Goal: Navigation & Orientation: Find specific page/section

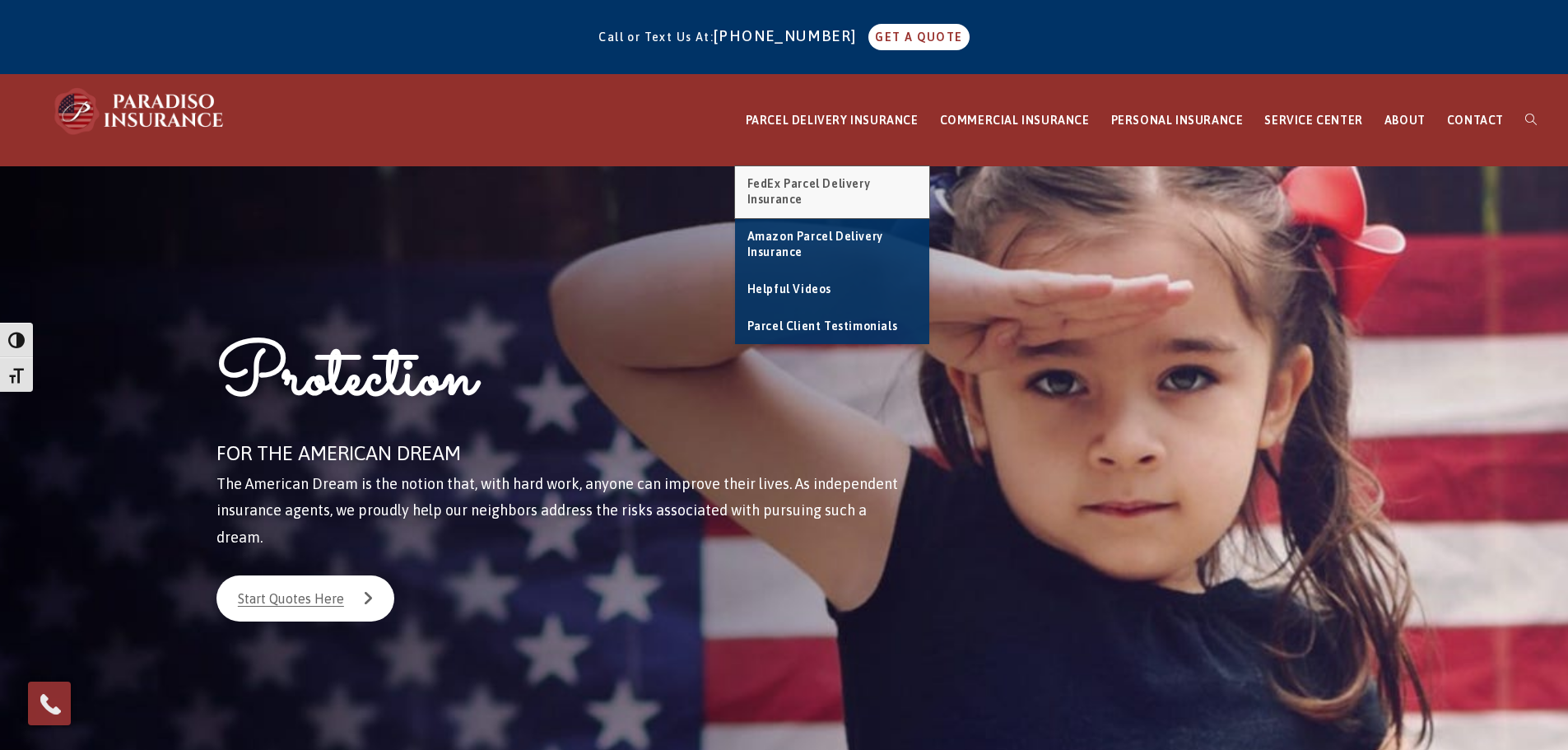
click at [504, 180] on span "FedEx Parcel Delivery Insurance" at bounding box center [809, 192] width 124 height 30
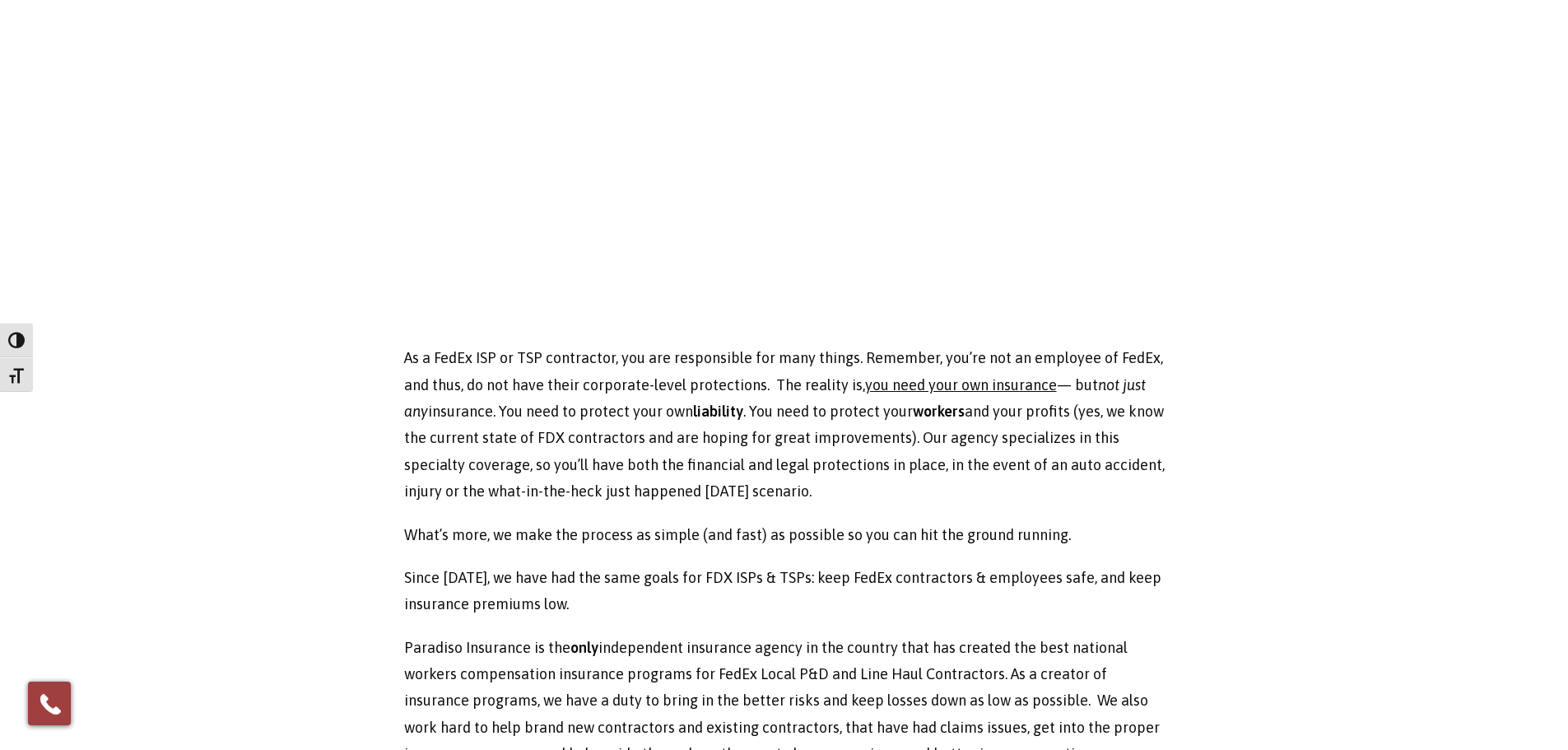
scroll to position [494, 0]
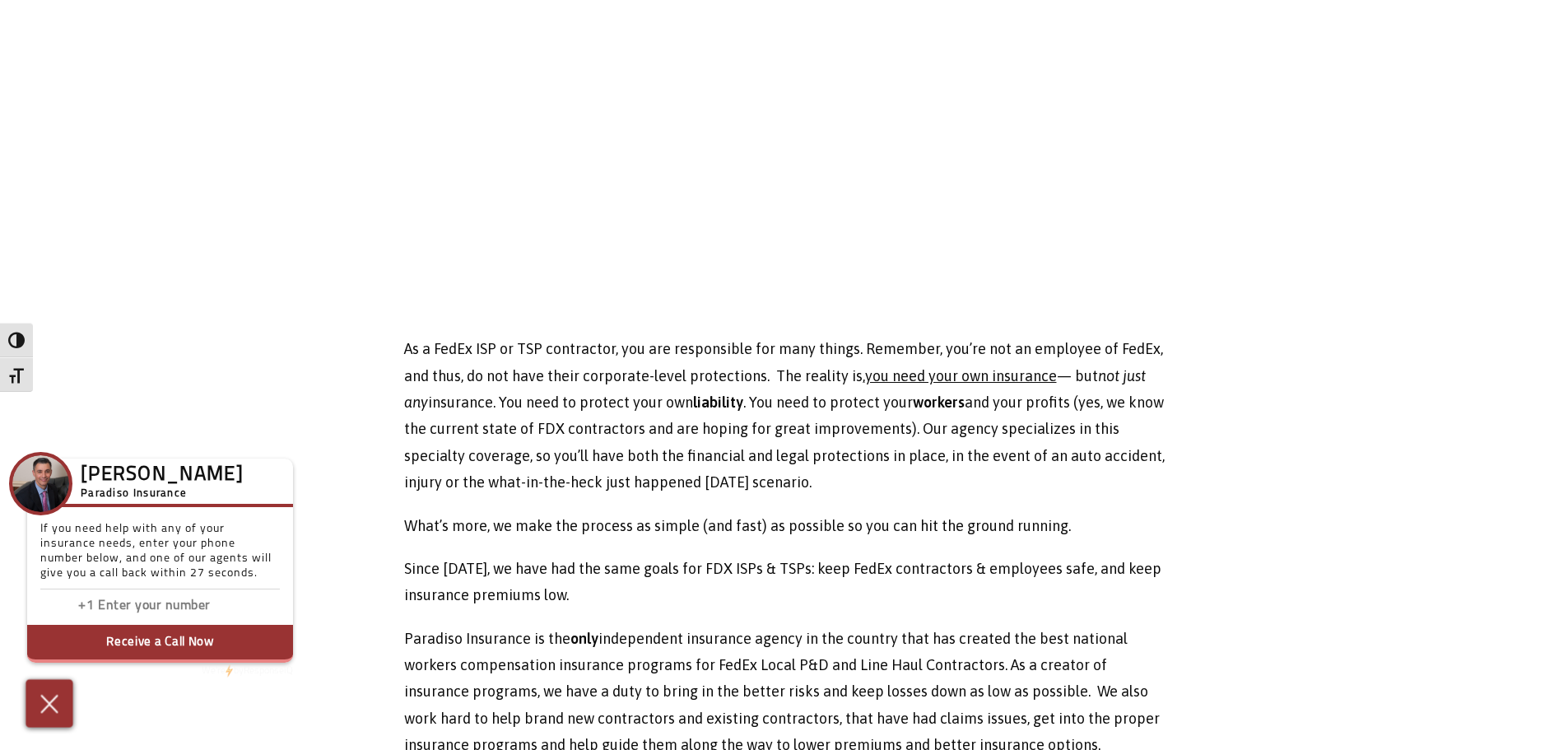
click at [47, 704] on img at bounding box center [49, 703] width 27 height 29
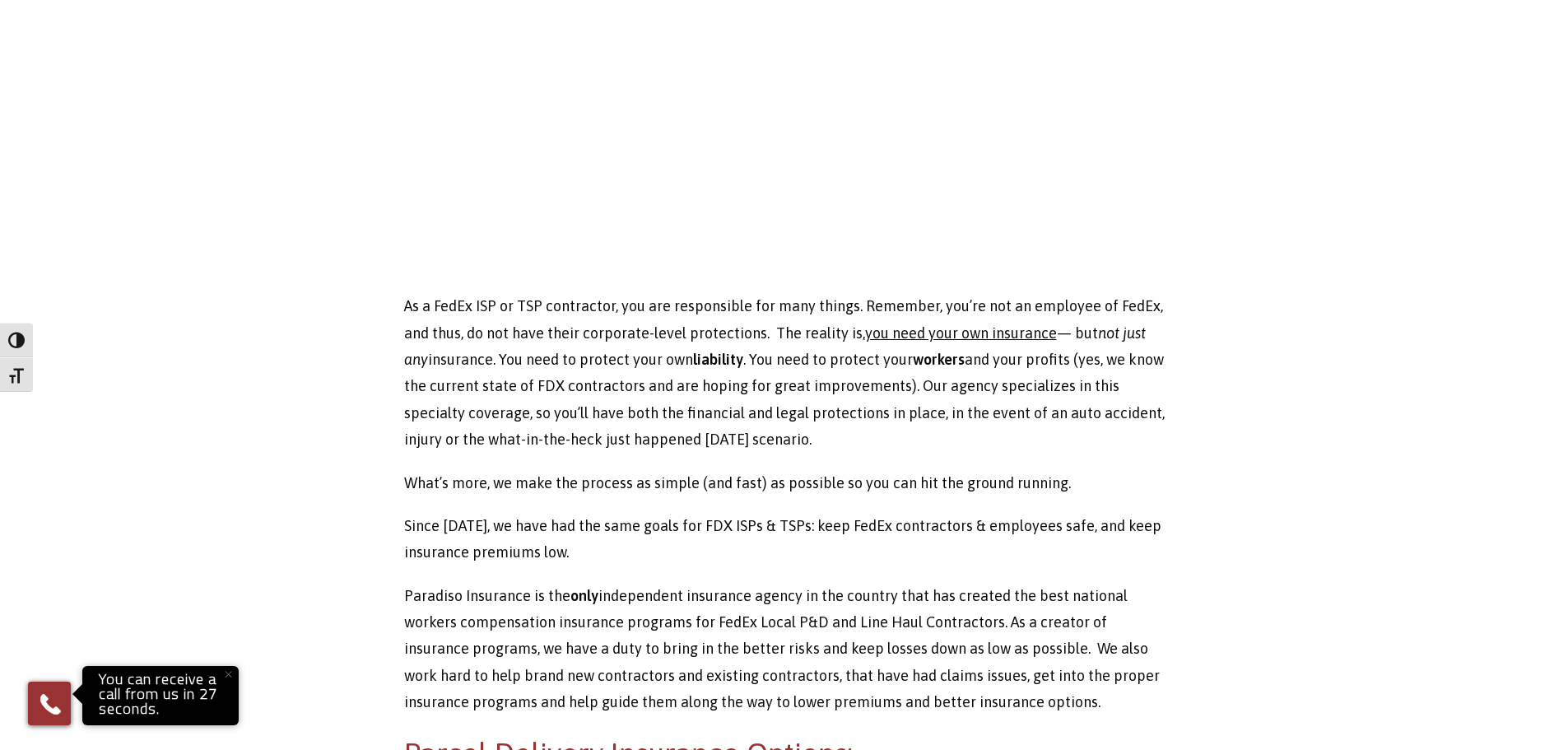
scroll to position [576, 0]
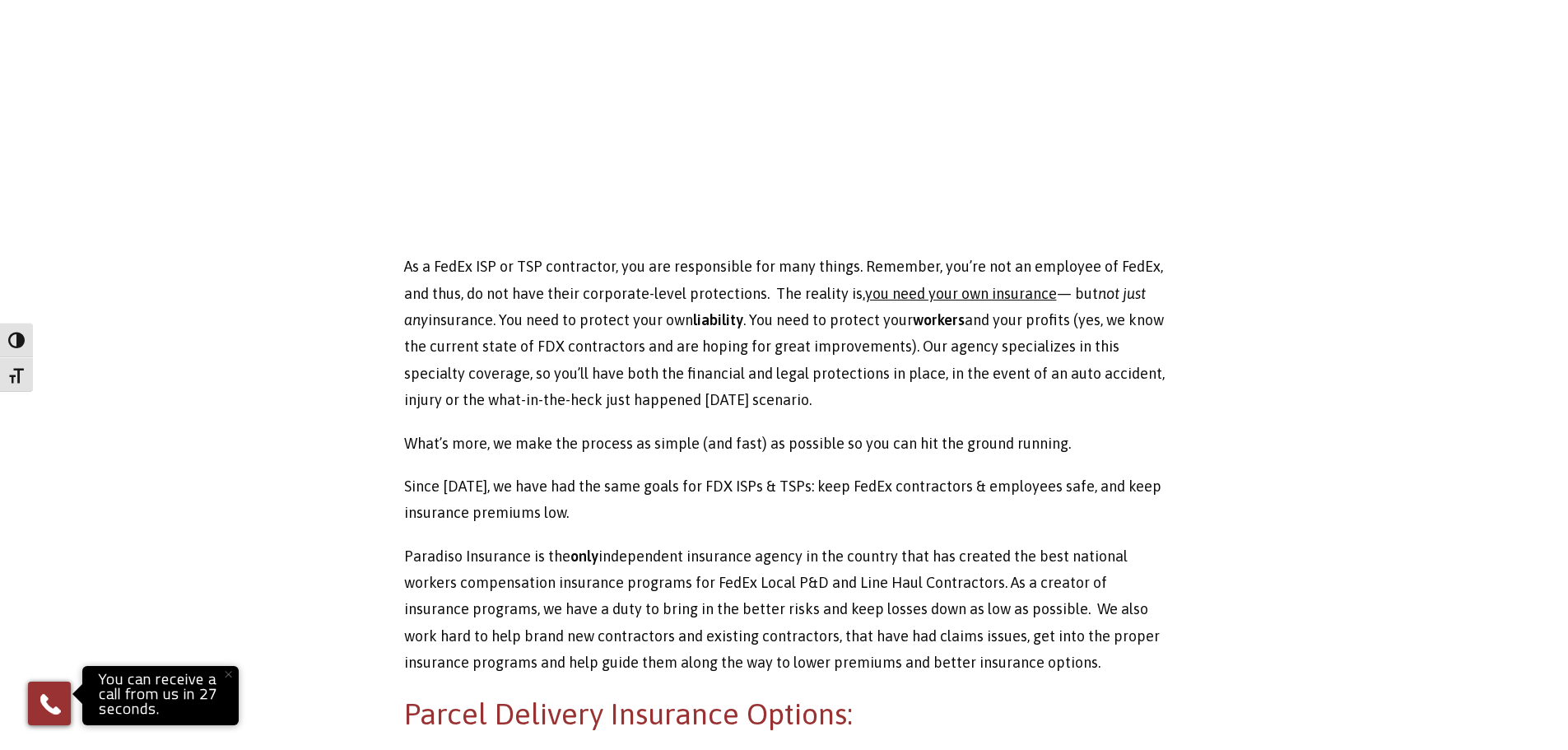
click at [225, 677] on button "×" at bounding box center [228, 674] width 36 height 36
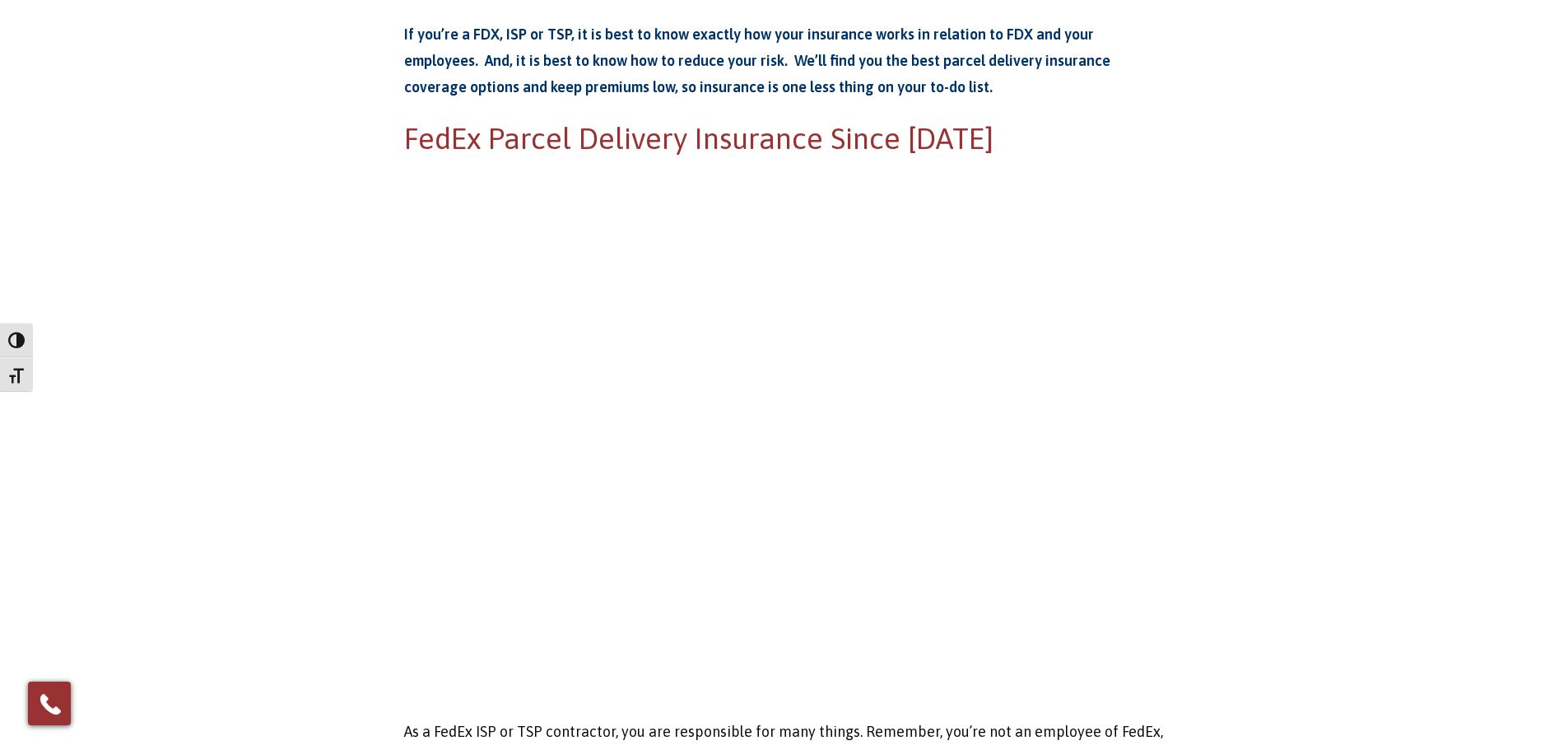
scroll to position [0, 0]
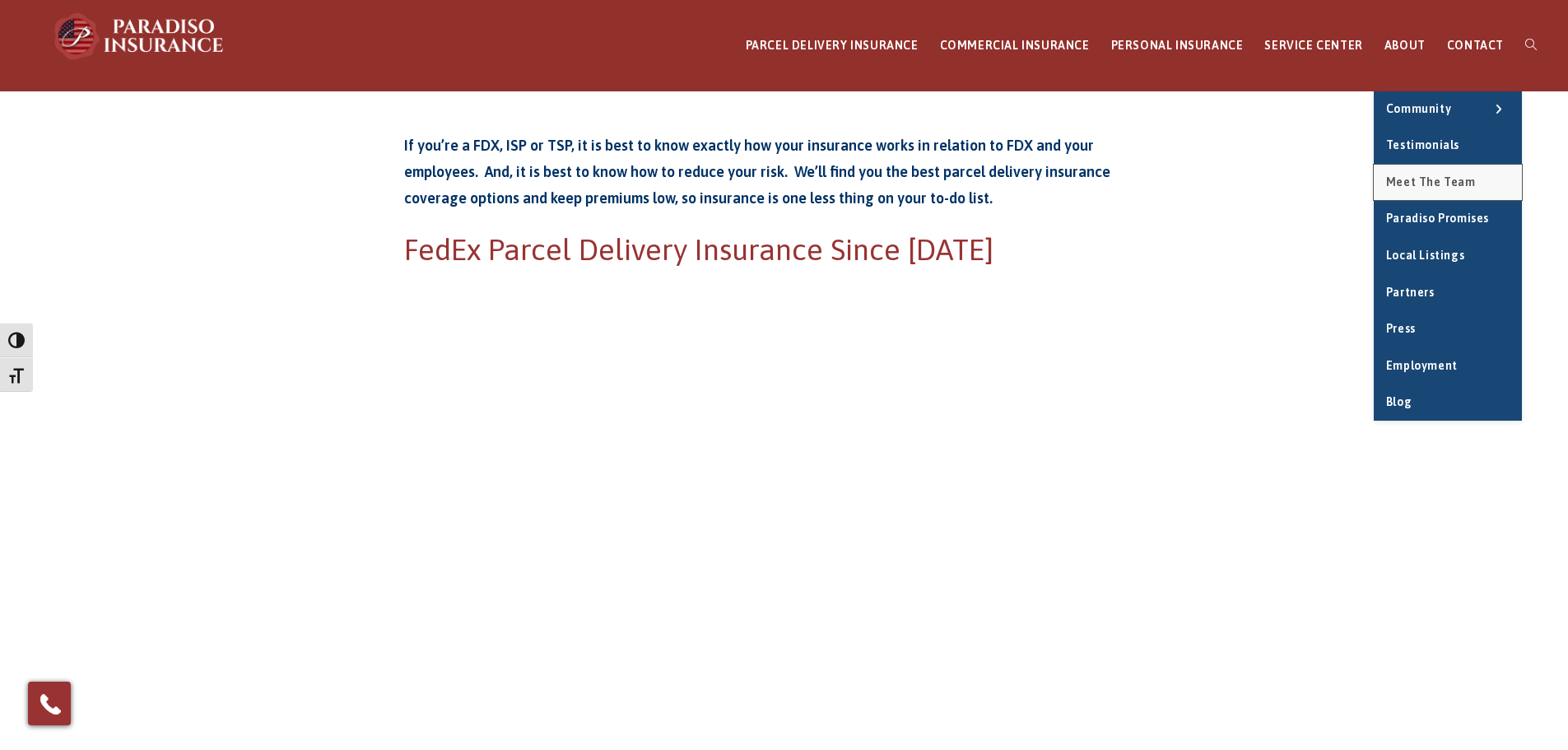
click at [1432, 171] on link "Meet the Team" at bounding box center [1448, 183] width 148 height 36
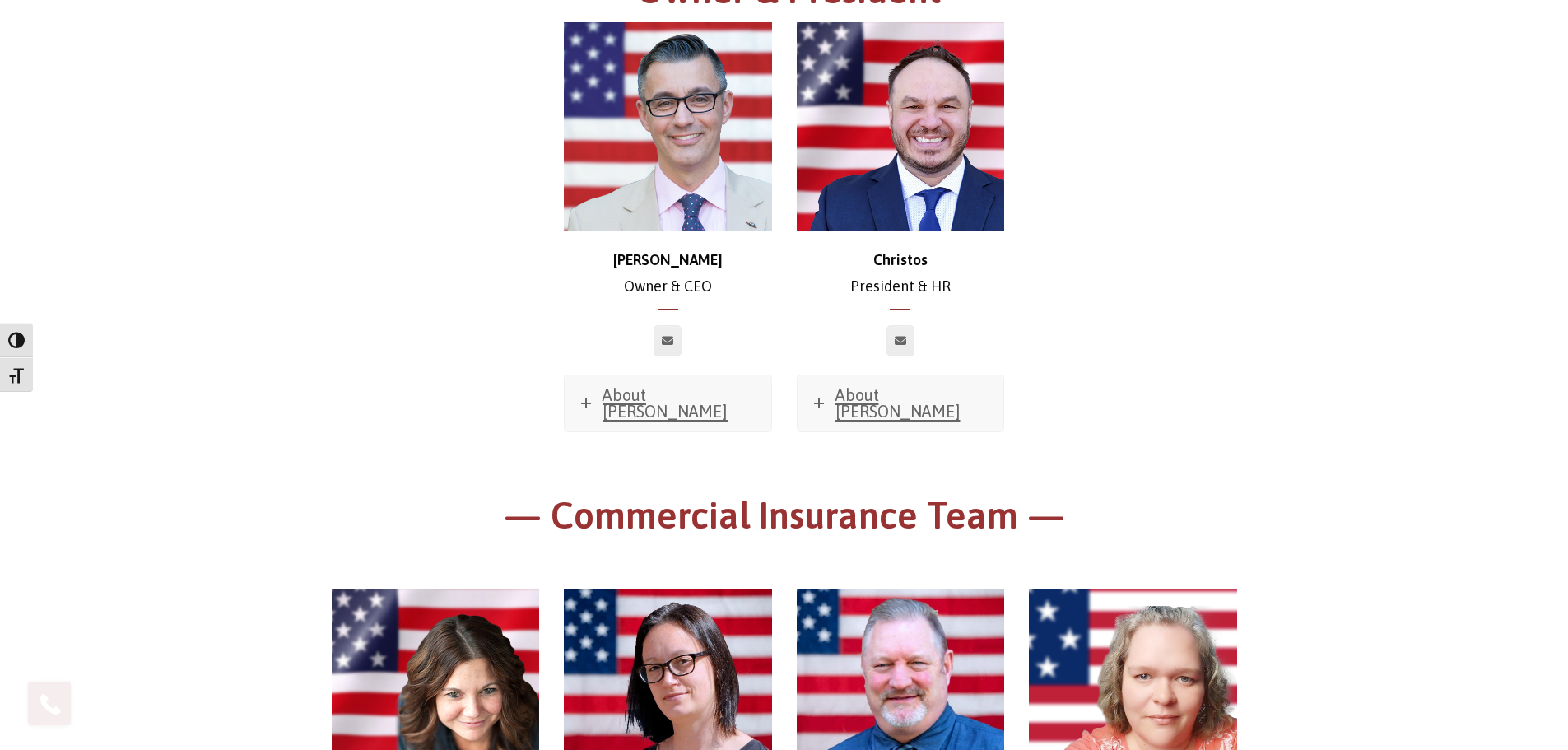
scroll to position [330, 0]
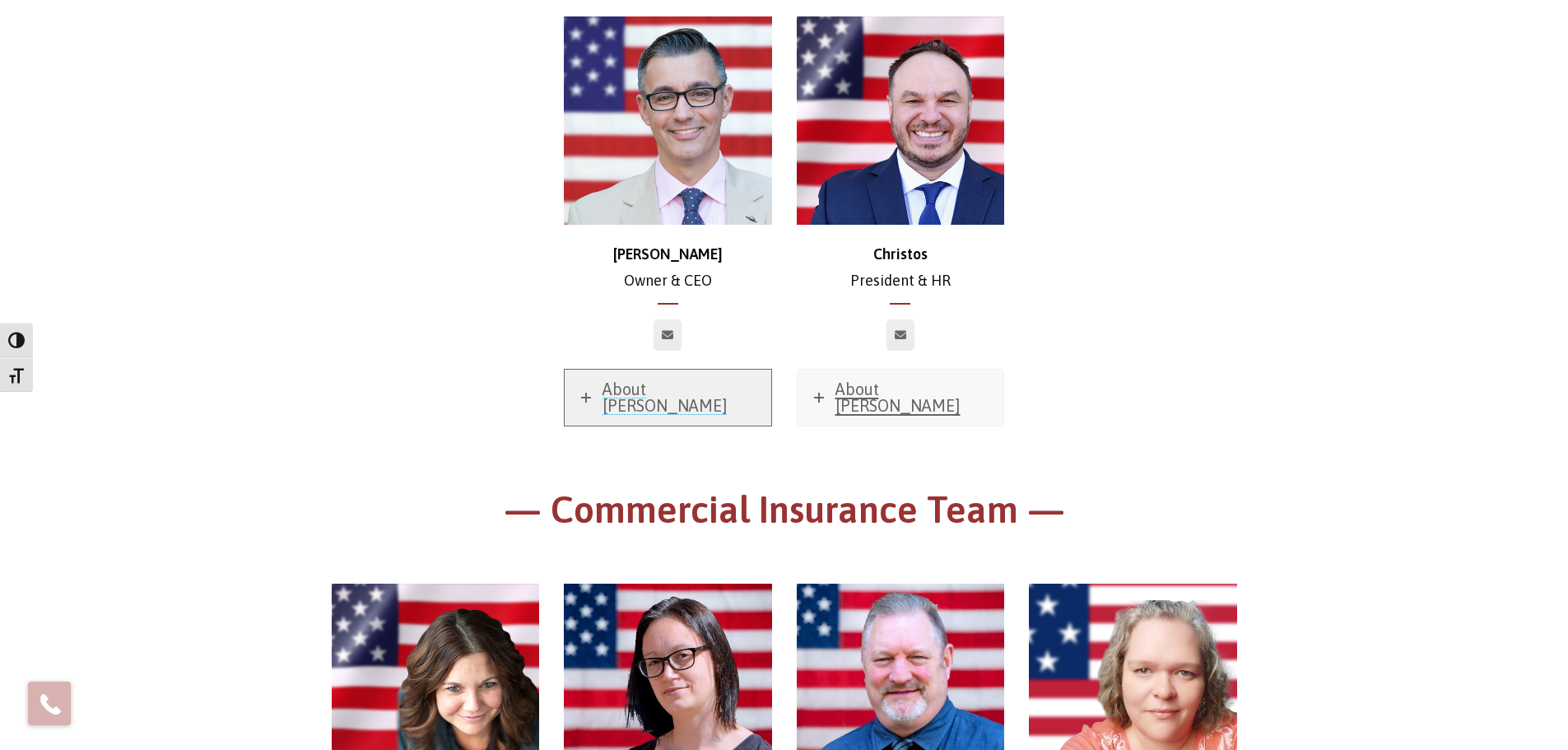
click at [590, 396] on link "About [PERSON_NAME]" at bounding box center [667, 398] width 207 height 56
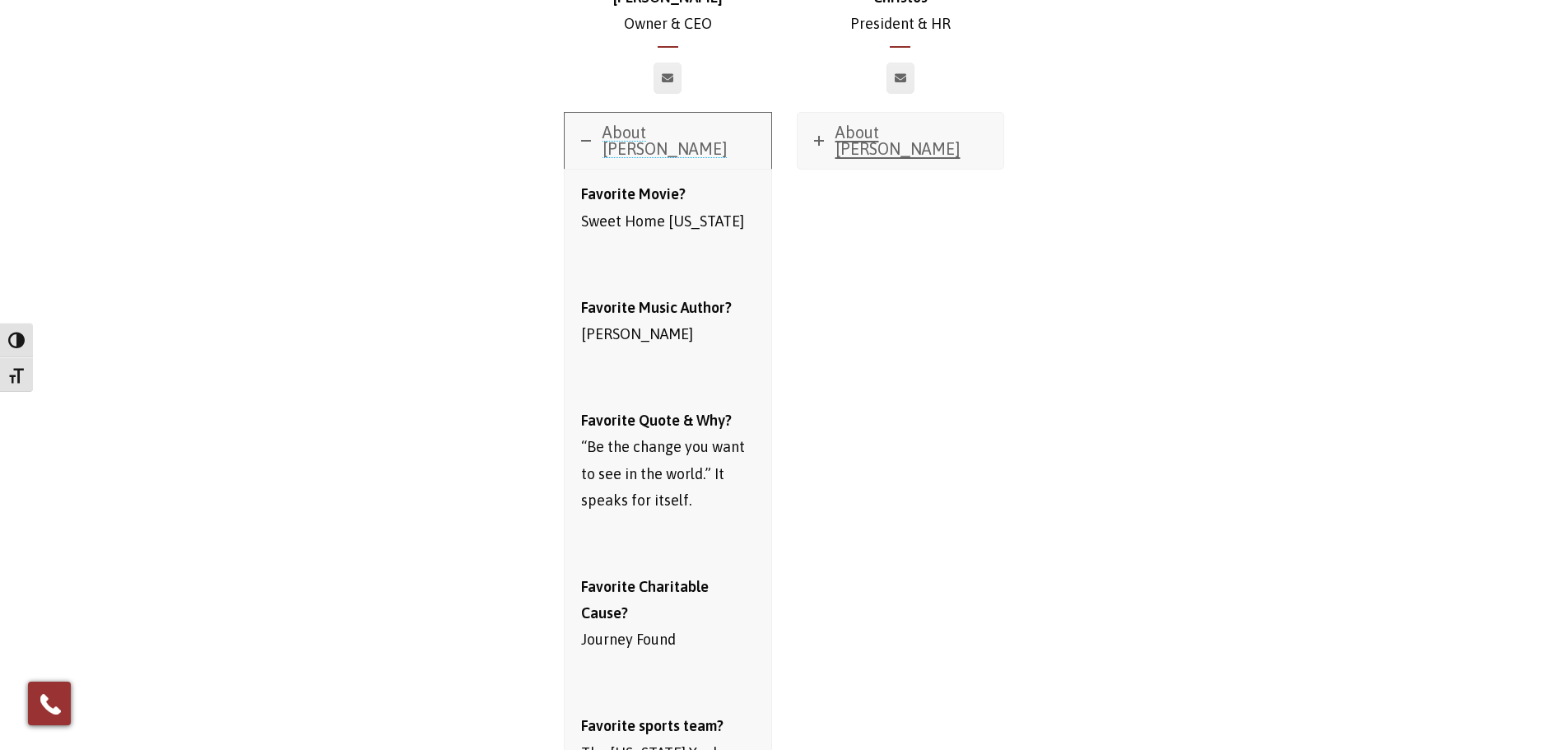
scroll to position [411, 0]
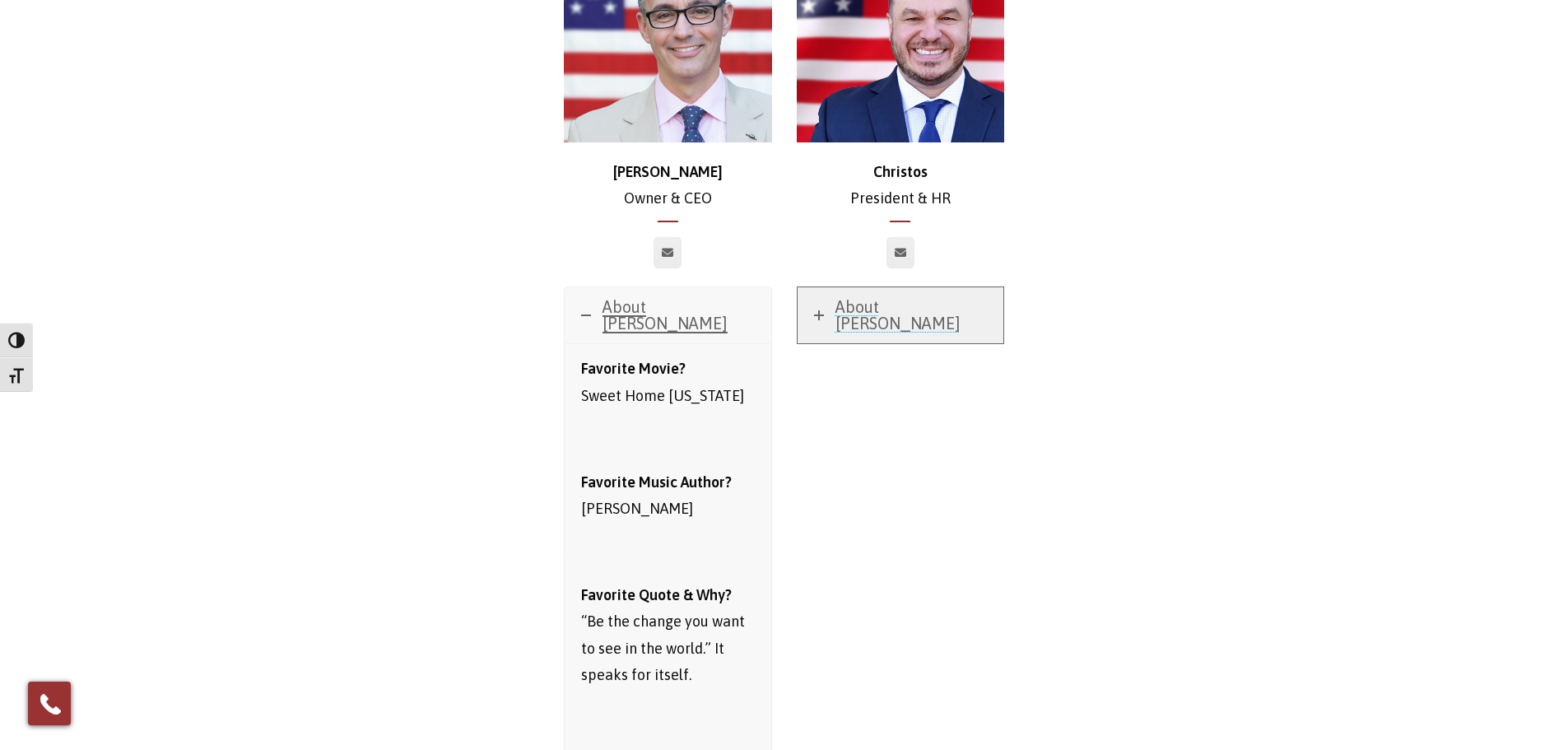
click at [814, 313] on link "About [PERSON_NAME]" at bounding box center [901, 316] width 207 height 56
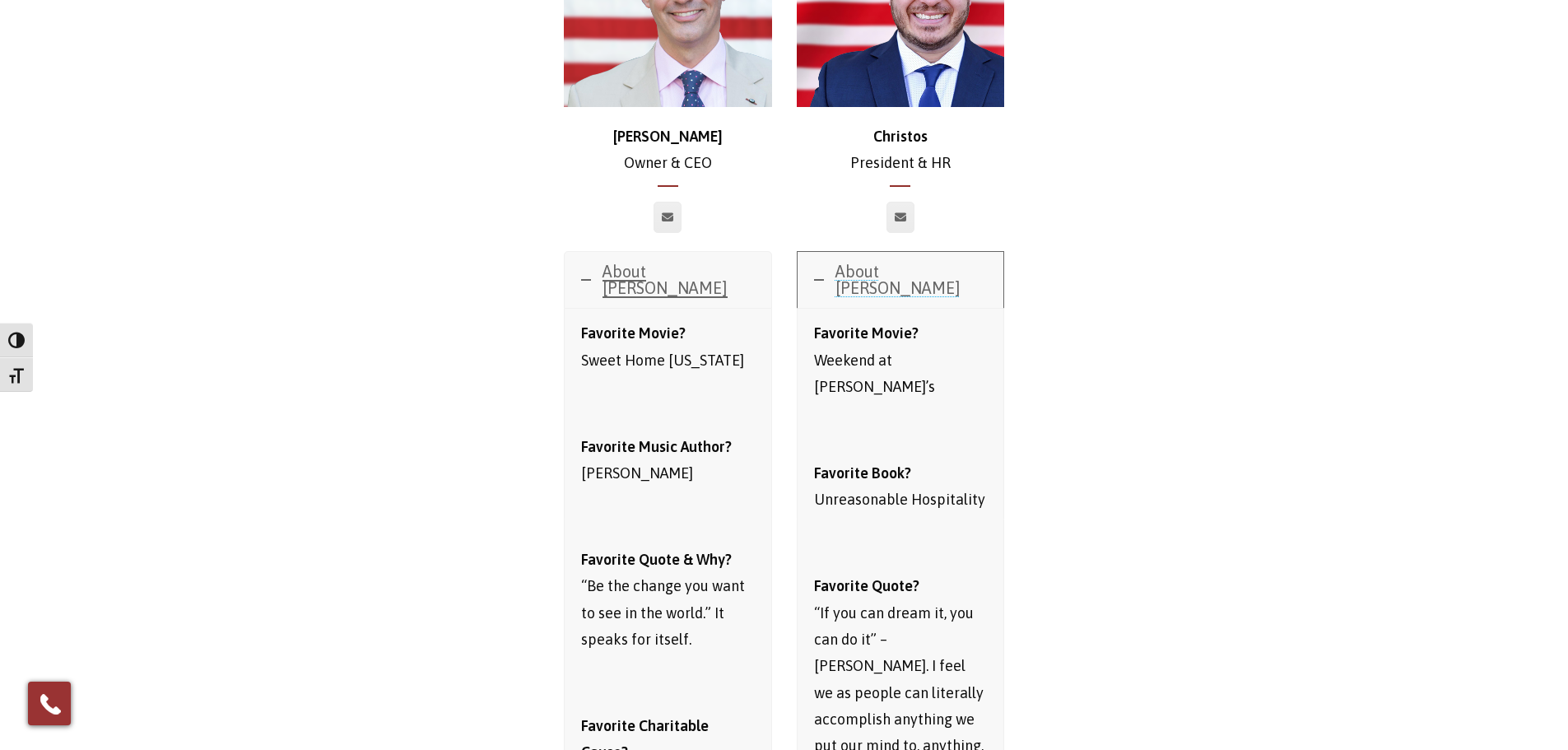
scroll to position [411, 0]
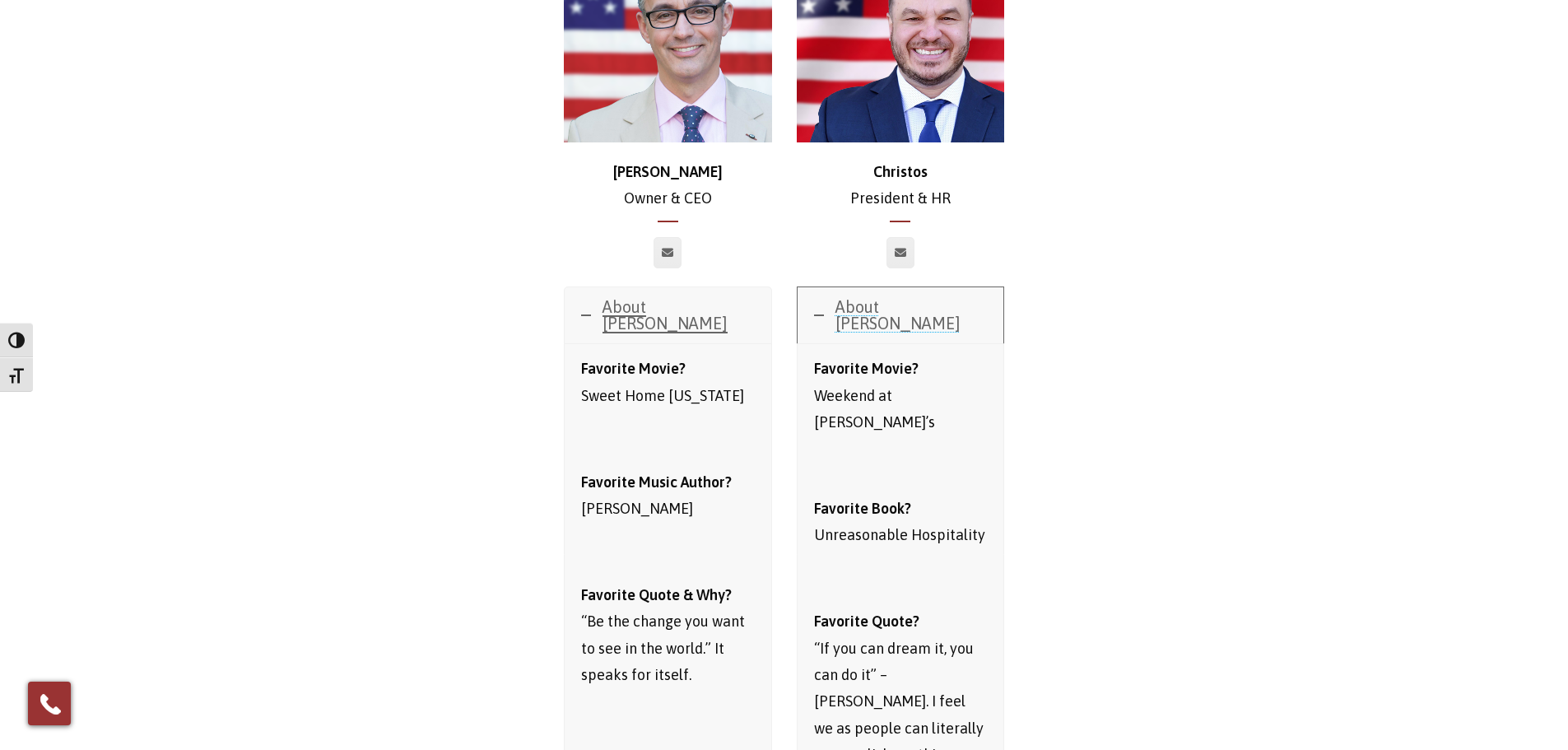
click at [808, 307] on link "About [PERSON_NAME]" at bounding box center [901, 316] width 207 height 56
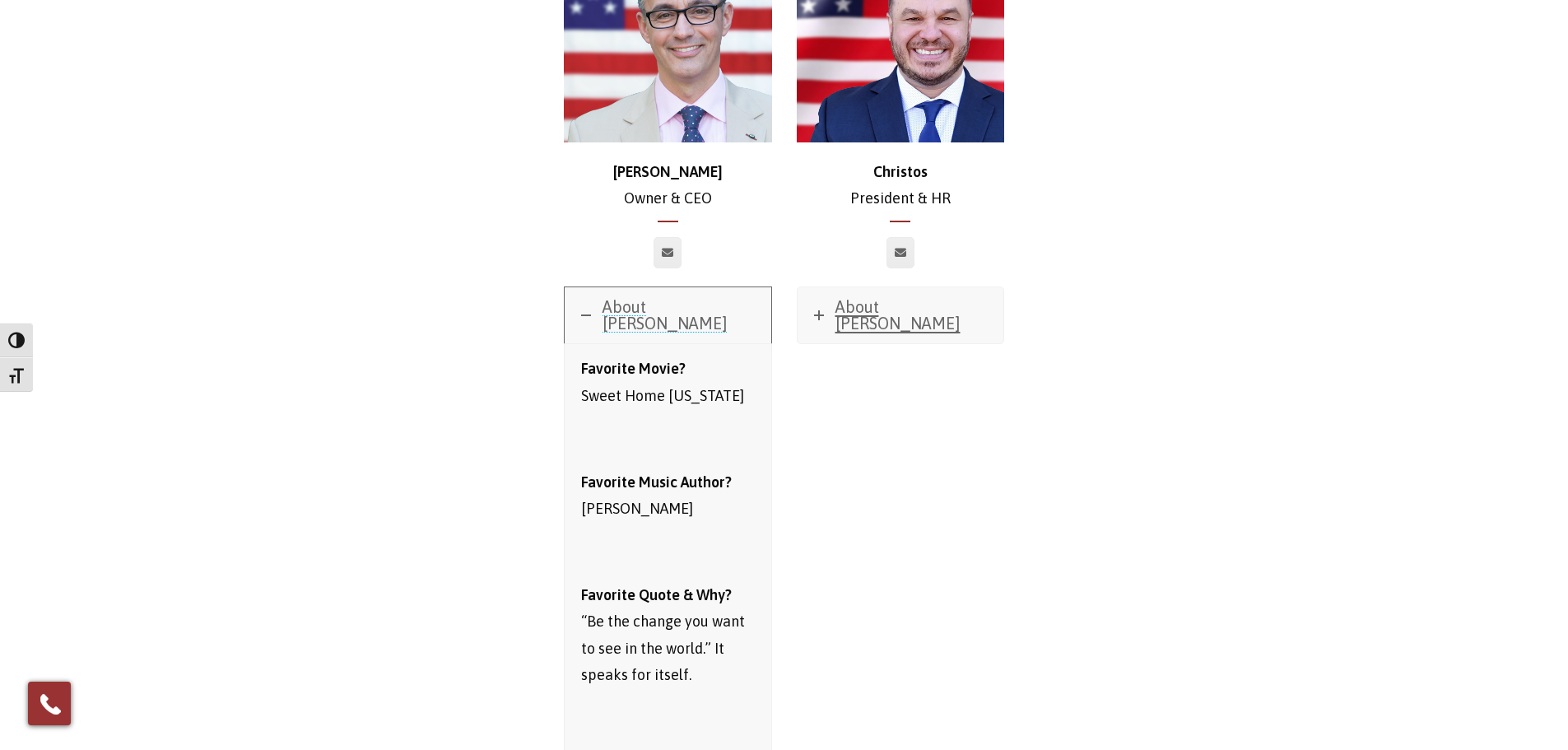
click at [597, 314] on link "About [PERSON_NAME]" at bounding box center [667, 316] width 207 height 56
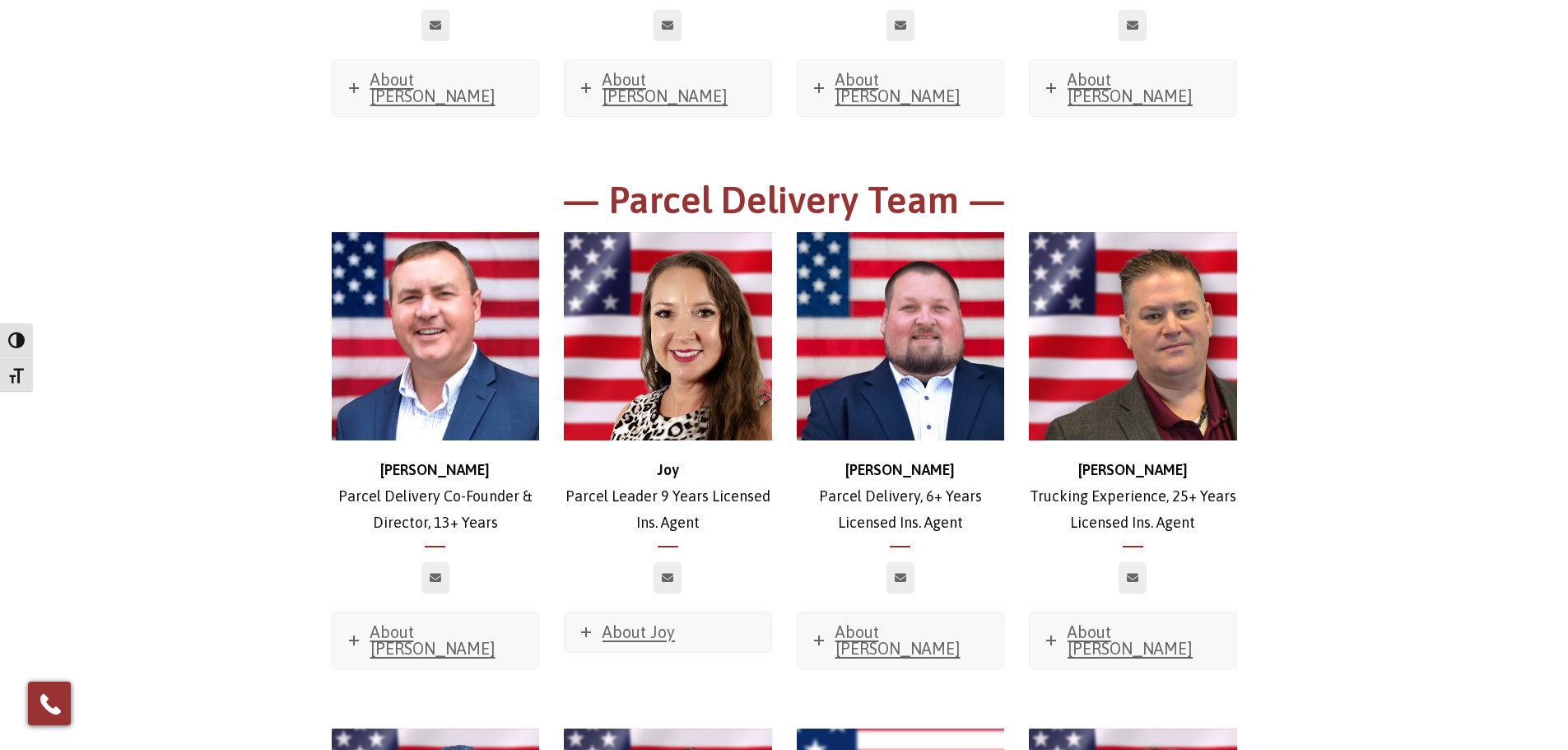
scroll to position [2388, 0]
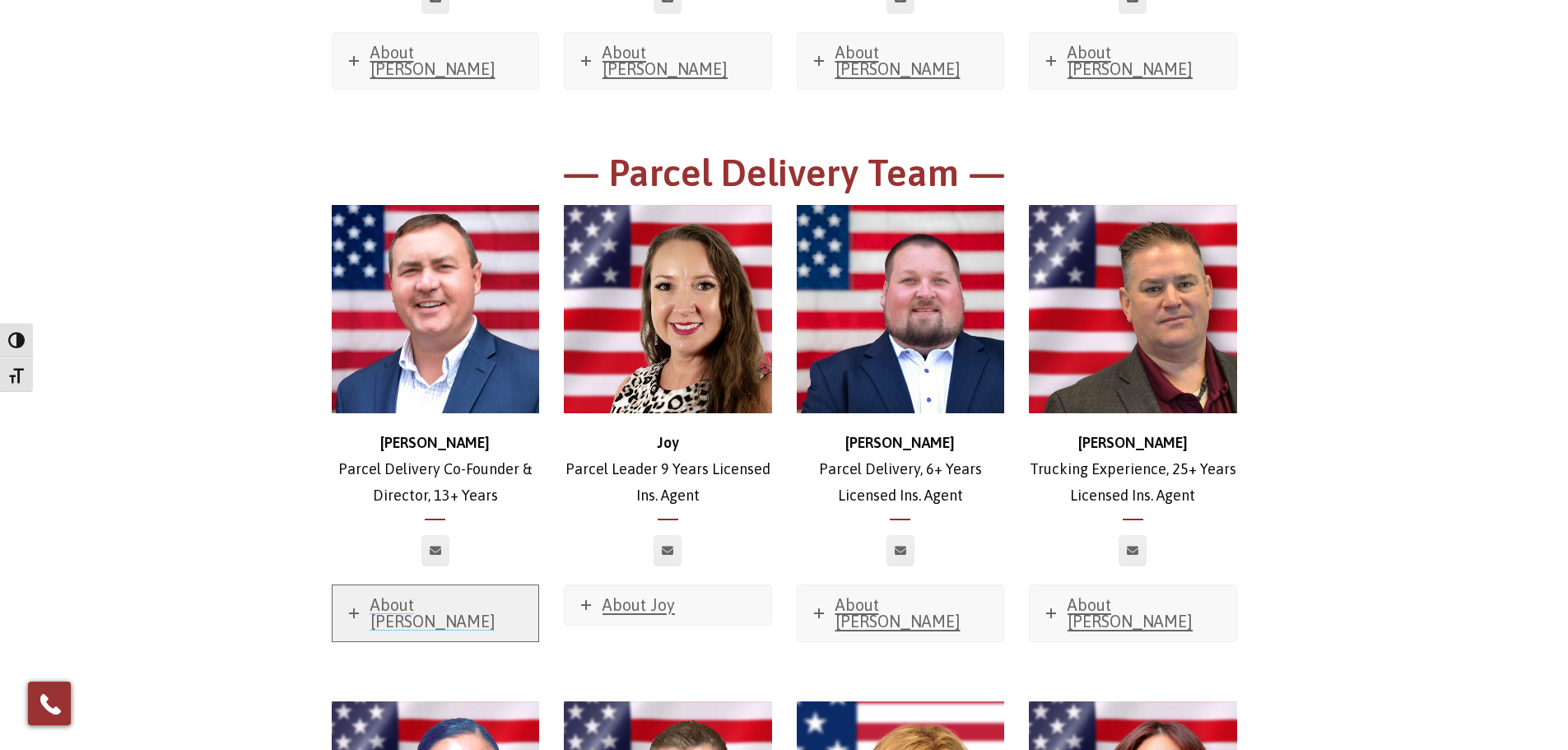
click at [343, 585] on link "About [PERSON_NAME]" at bounding box center [436, 613] width 207 height 56
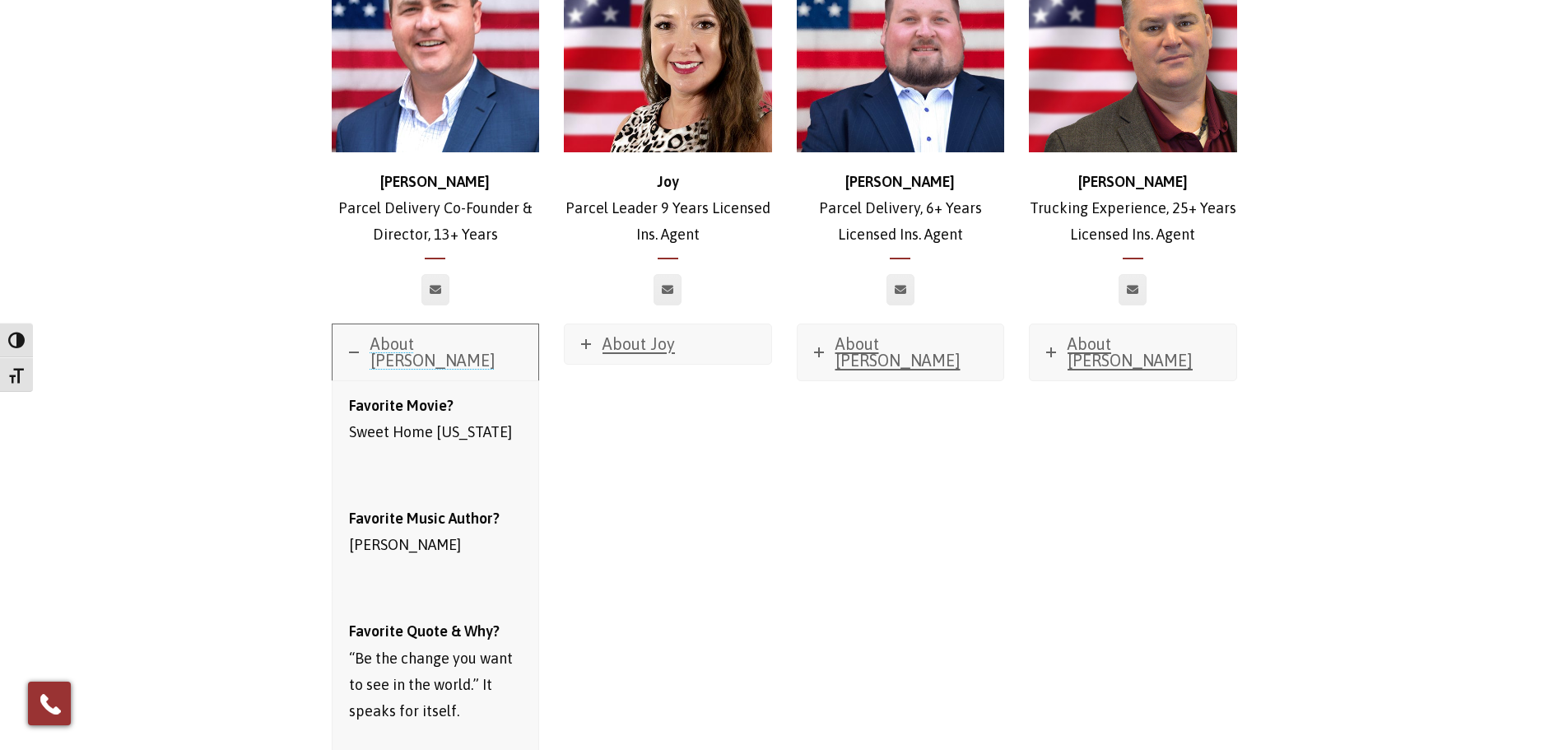
scroll to position [2552, 0]
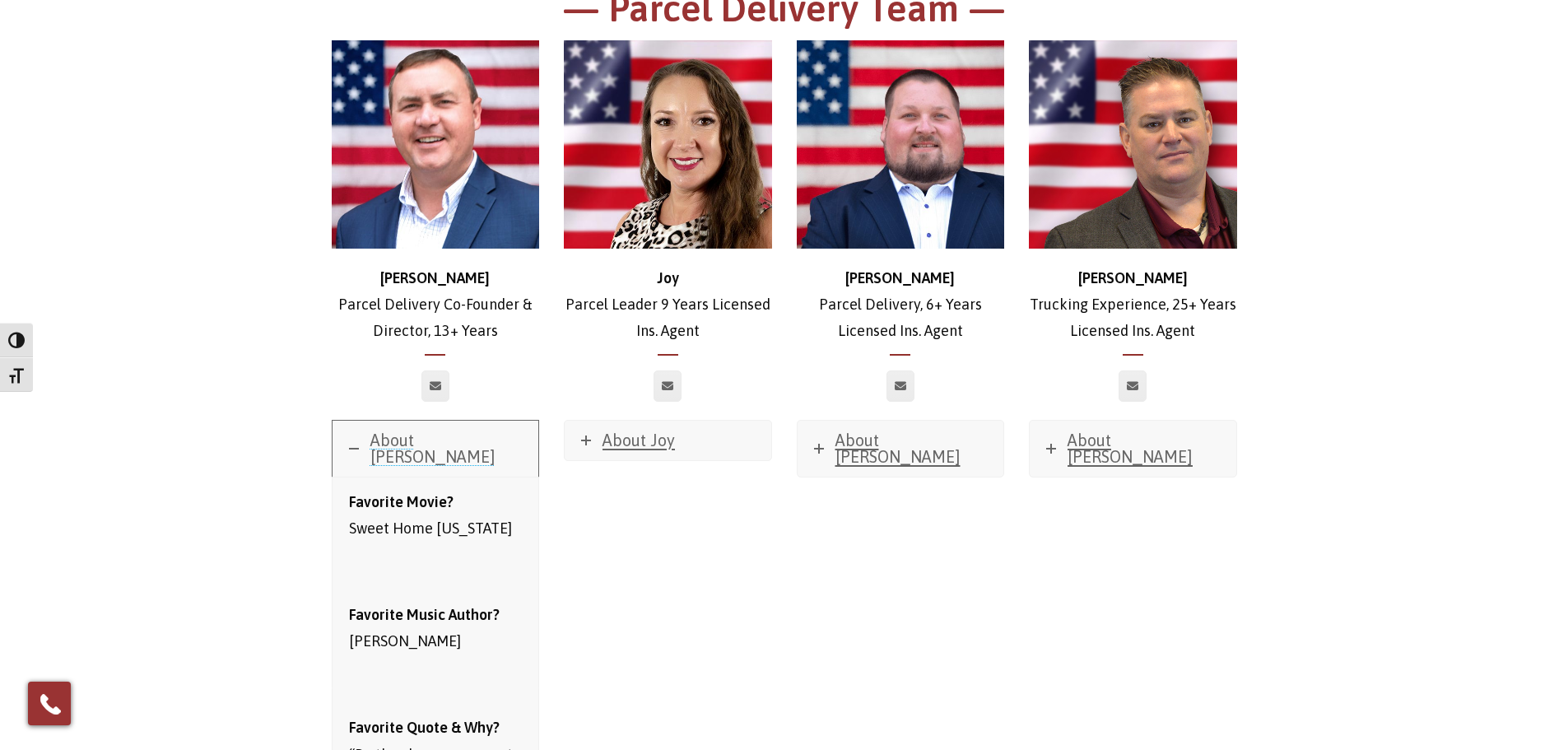
click at [349, 420] on link "About [PERSON_NAME]" at bounding box center [436, 448] width 207 height 56
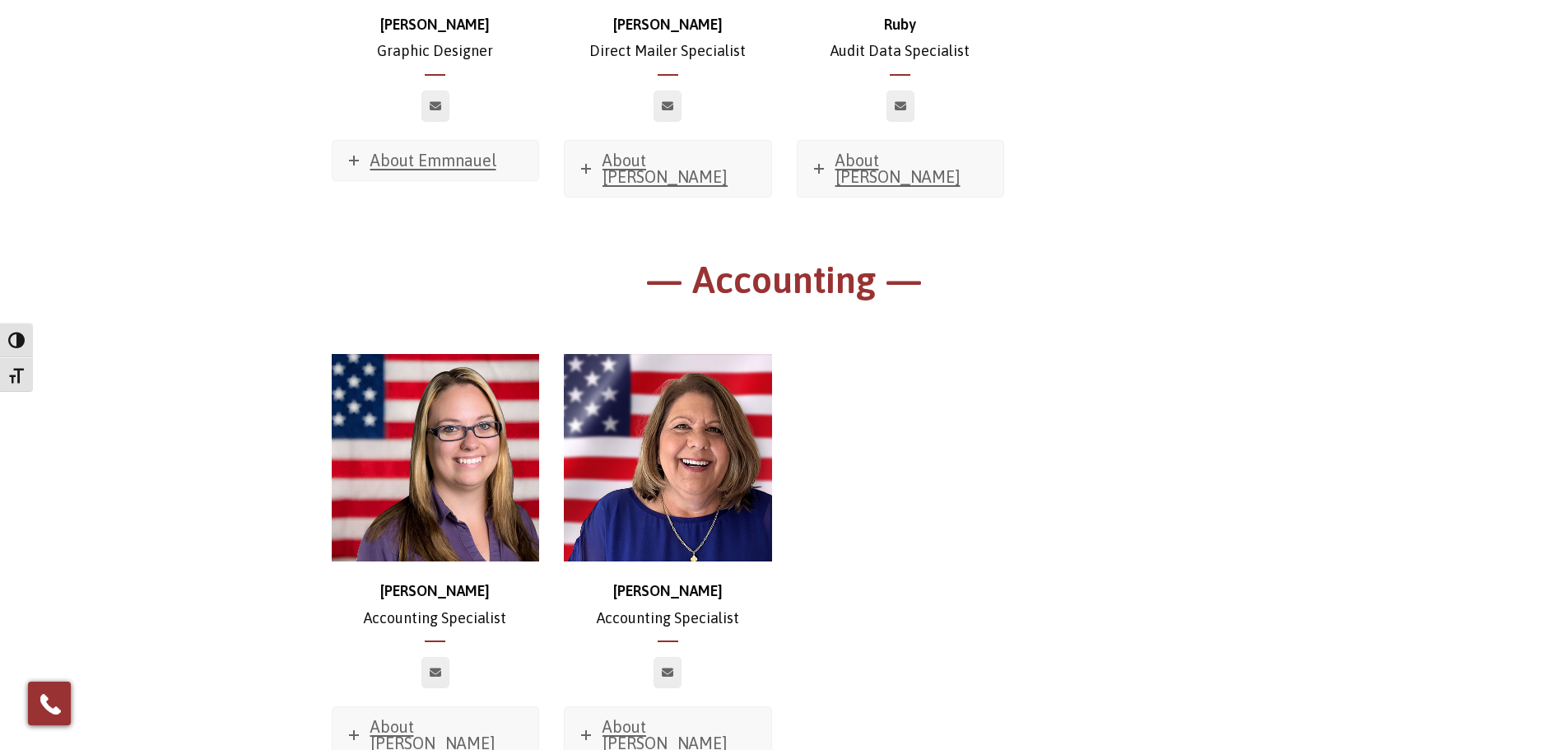
scroll to position [9056, 0]
click at [353, 731] on icon at bounding box center [354, 736] width 10 height 10
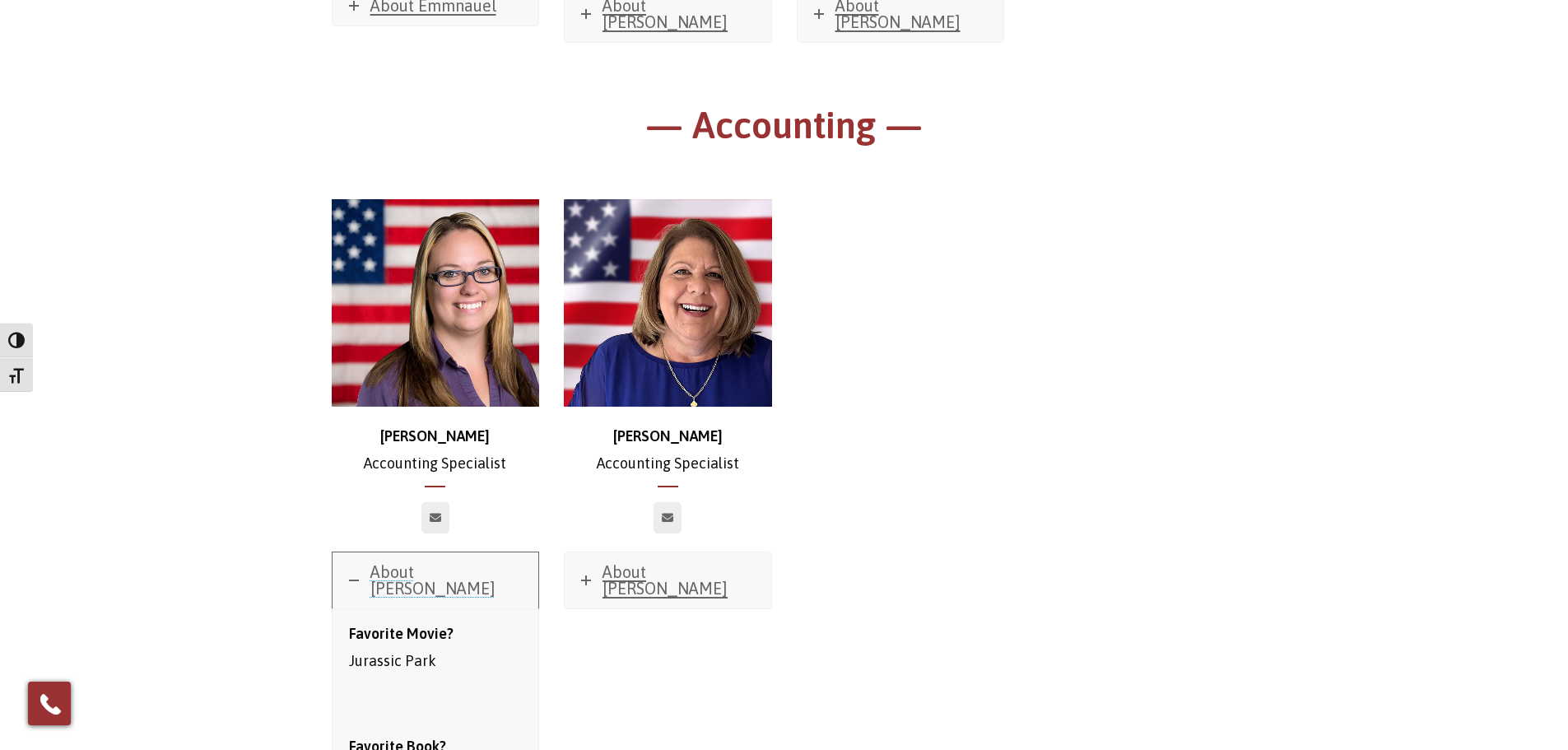
scroll to position [8974, 0]
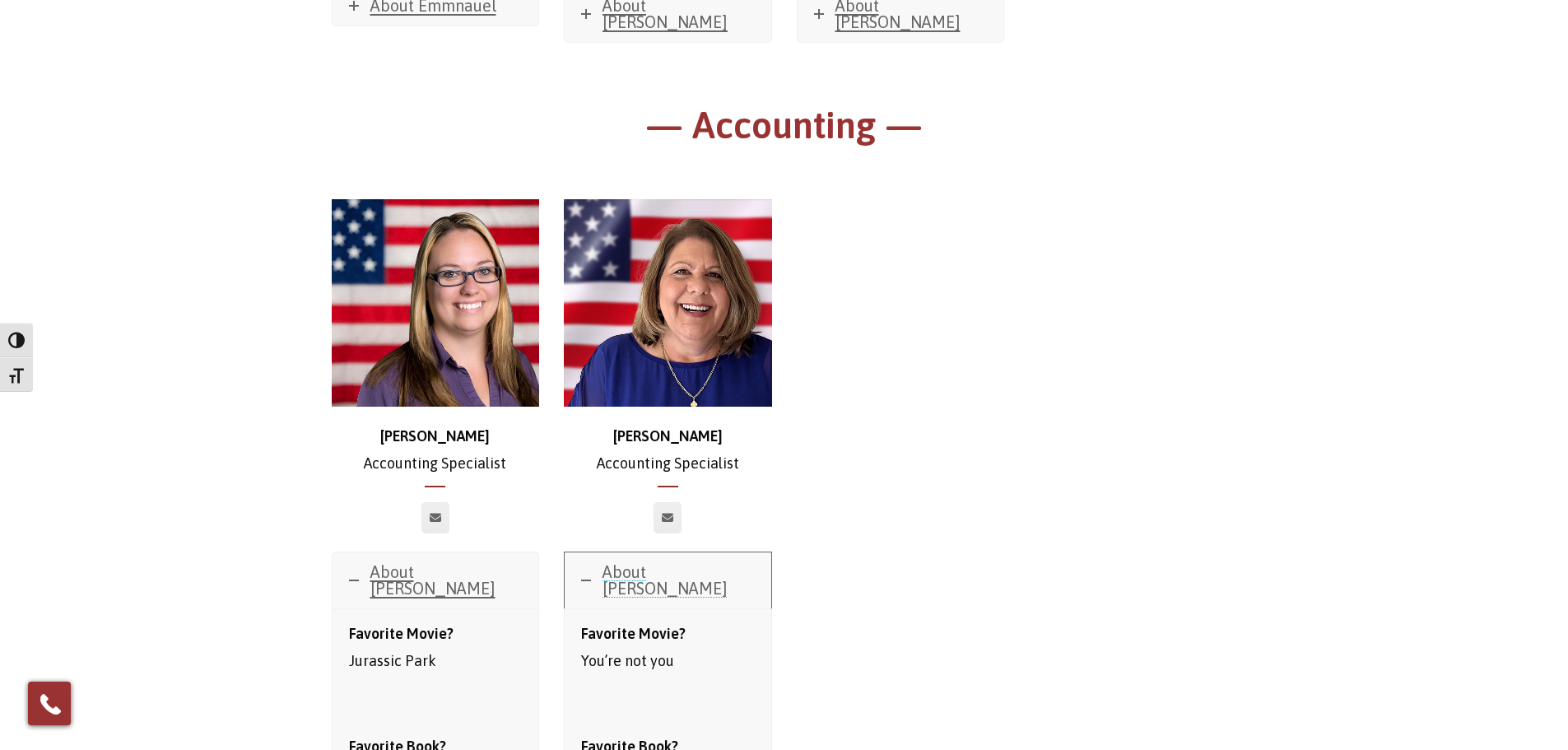
scroll to position [9221, 0]
